Goal: Information Seeking & Learning: Check status

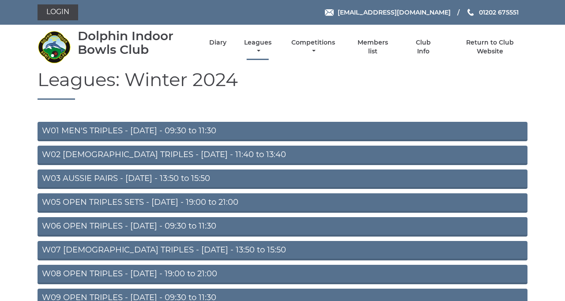
click at [274, 53] on link "Leagues" at bounding box center [258, 46] width 32 height 17
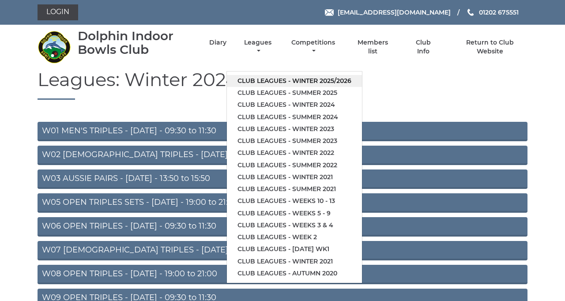
click at [362, 87] on link "Club leagues - Winter 2025/2026" at bounding box center [294, 81] width 135 height 12
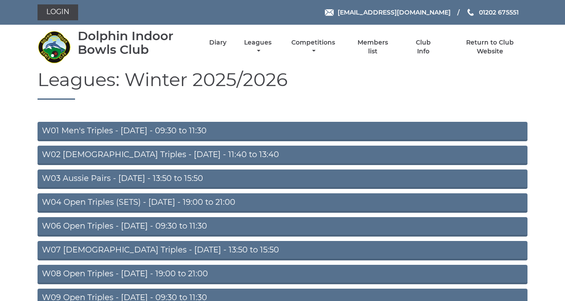
click at [333, 189] on link "W03 Aussie Pairs - Monday - 13:50 to 15:50" at bounding box center [283, 179] width 490 height 19
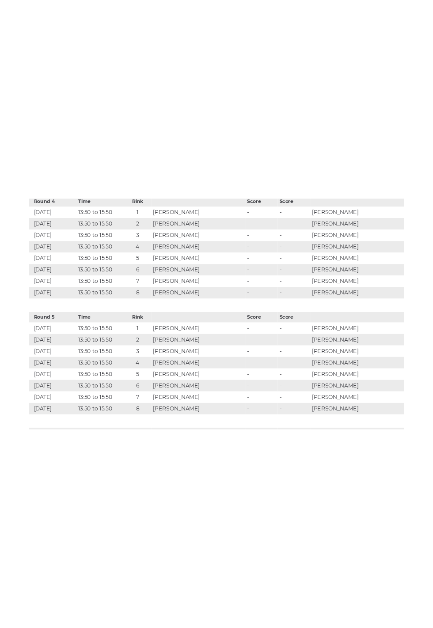
scroll to position [1374, 0]
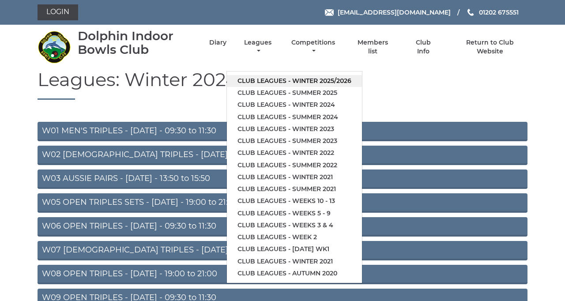
click at [362, 87] on link "Club leagues - Winter 2025/2026" at bounding box center [294, 81] width 135 height 12
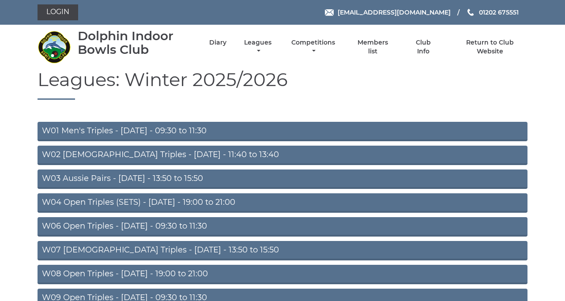
click at [344, 189] on link "W03 Aussie Pairs - [DATE] - 13:50 to 15:50" at bounding box center [283, 179] width 490 height 19
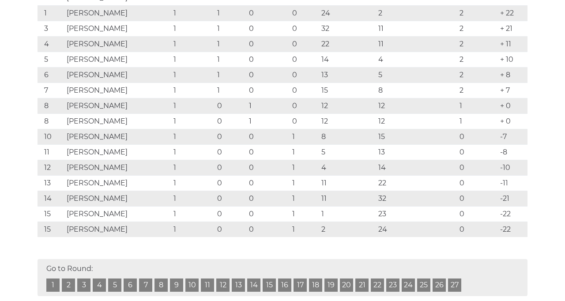
scroll to position [206, 0]
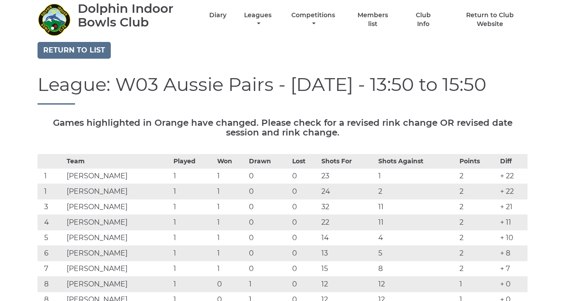
scroll to position [0, 0]
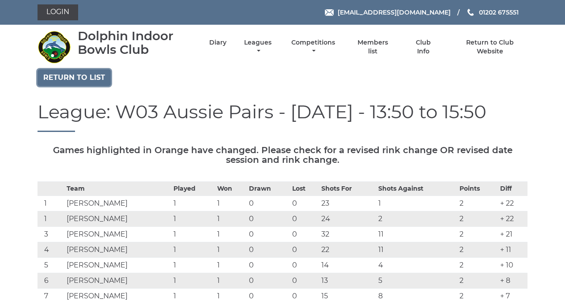
click at [102, 86] on link "Return to list" at bounding box center [74, 77] width 73 height 17
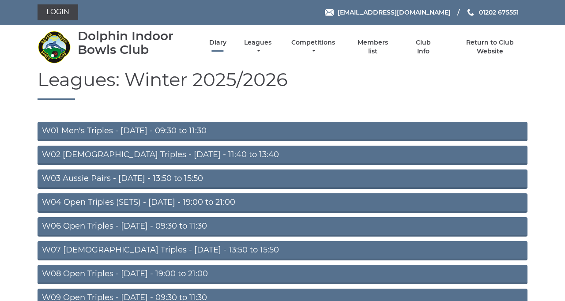
click at [227, 47] on link "Diary" at bounding box center [217, 42] width 17 height 8
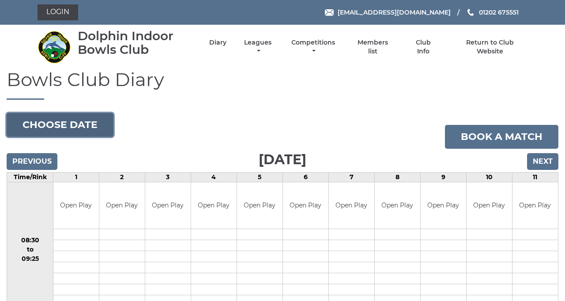
click at [114, 137] on button "Choose date" at bounding box center [60, 125] width 107 height 24
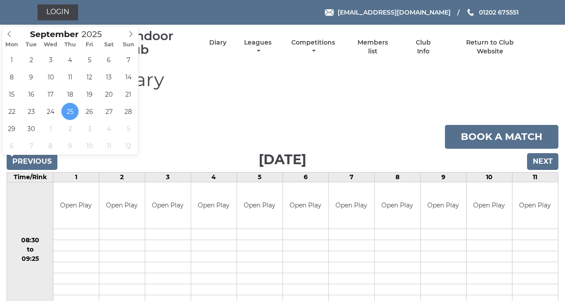
click at [7, 138] on div "1 2 3 4 5 6 7 8 9 10 11 12 13 14 15 16 17 18 19 20 21 22 23 24 25 26 27 28 29 3…" at bounding box center [70, 102] width 136 height 103
type input "2025-09-29"
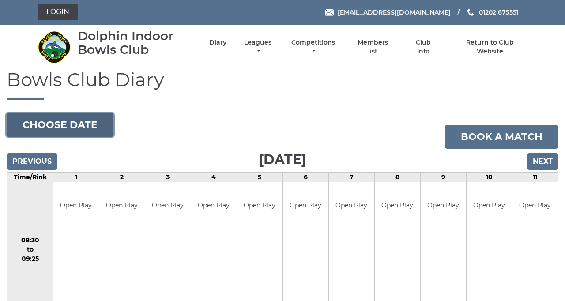
click at [110, 137] on button "Choose date" at bounding box center [60, 125] width 107 height 24
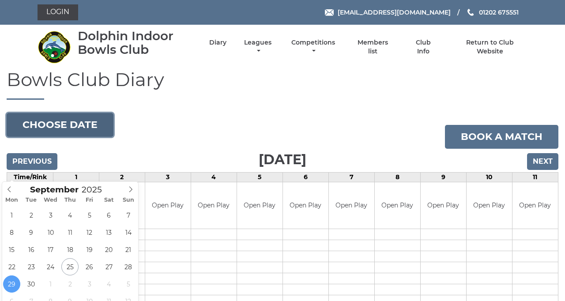
type input "[DATE]"
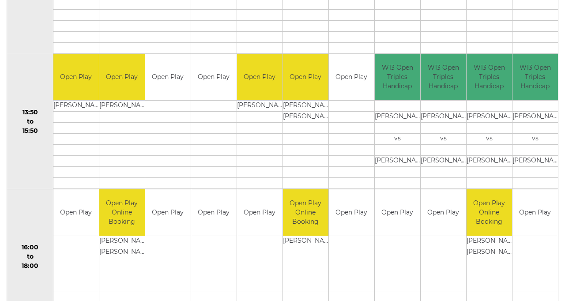
scroll to position [534, 0]
